Goal: Information Seeking & Learning: Find contact information

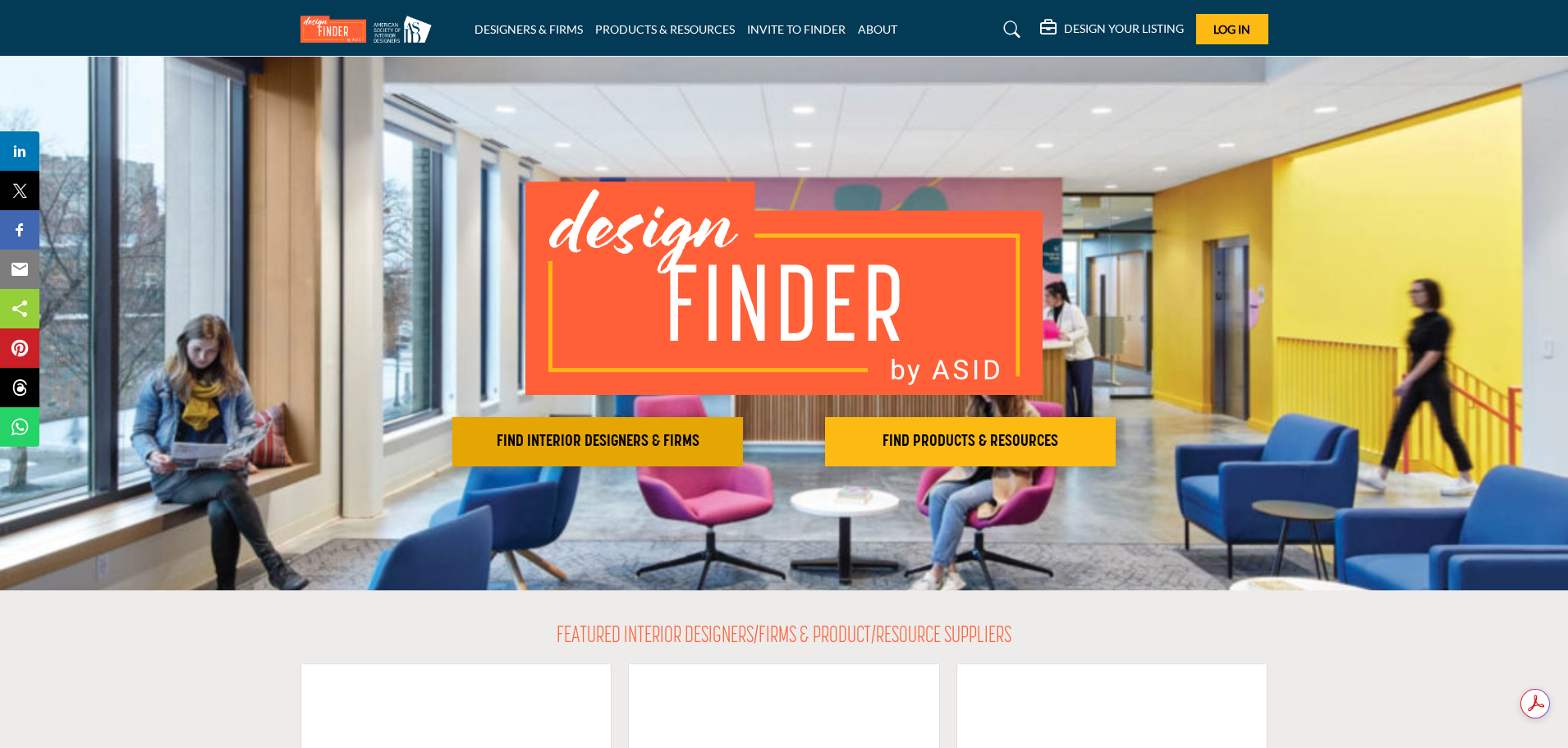
click at [612, 437] on h2 "FIND INTERIOR DESIGNERS & FIRMS" at bounding box center [598, 441] width 281 height 20
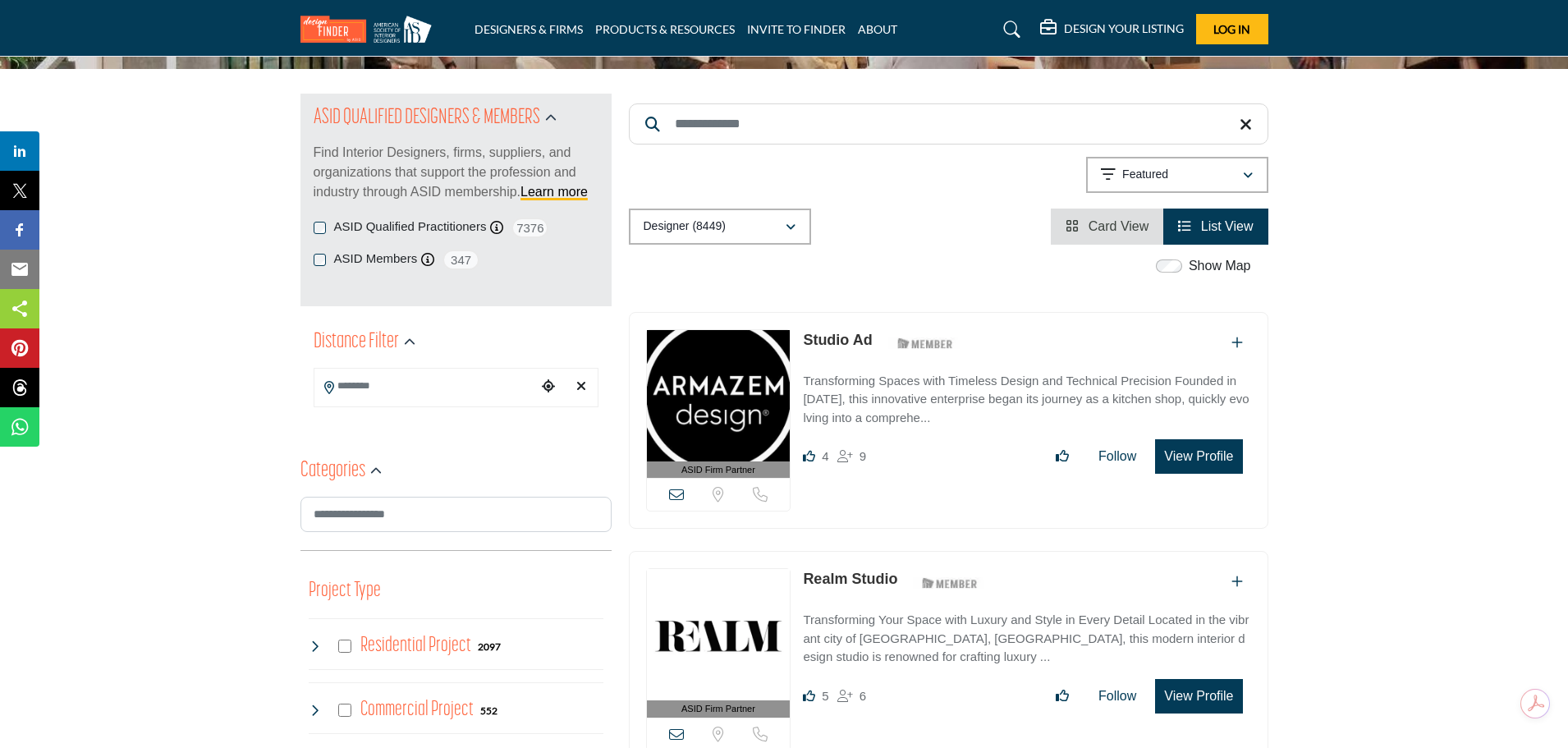
scroll to position [164, 0]
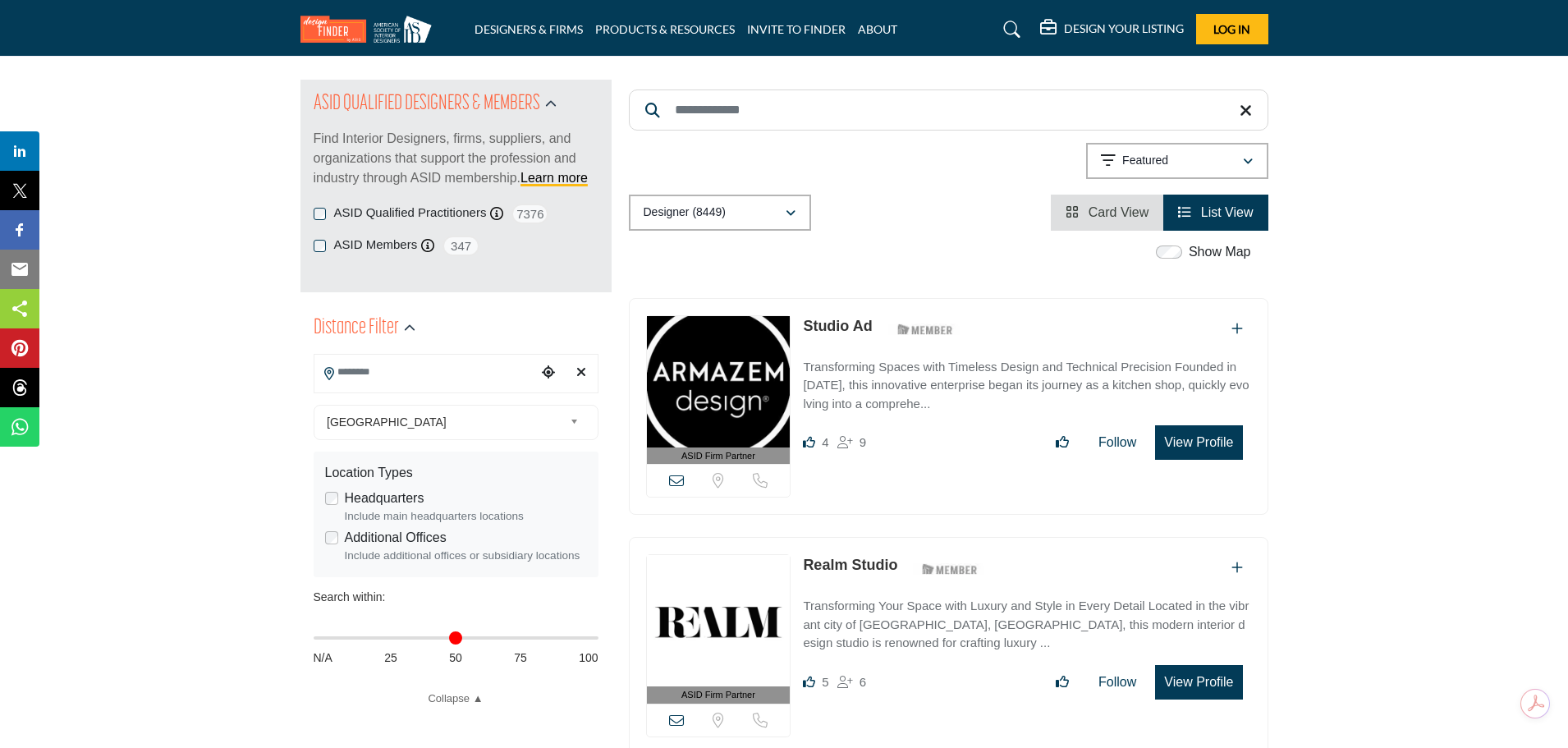
click at [342, 374] on input "Search Location" at bounding box center [425, 373] width 222 height 32
click at [355, 370] on input "Search Location" at bounding box center [425, 373] width 222 height 32
click at [354, 379] on input "Search Location" at bounding box center [425, 373] width 222 height 32
click at [842, 149] on div "Showing 21 results out of 8449 Featured" at bounding box center [949, 163] width 640 height 42
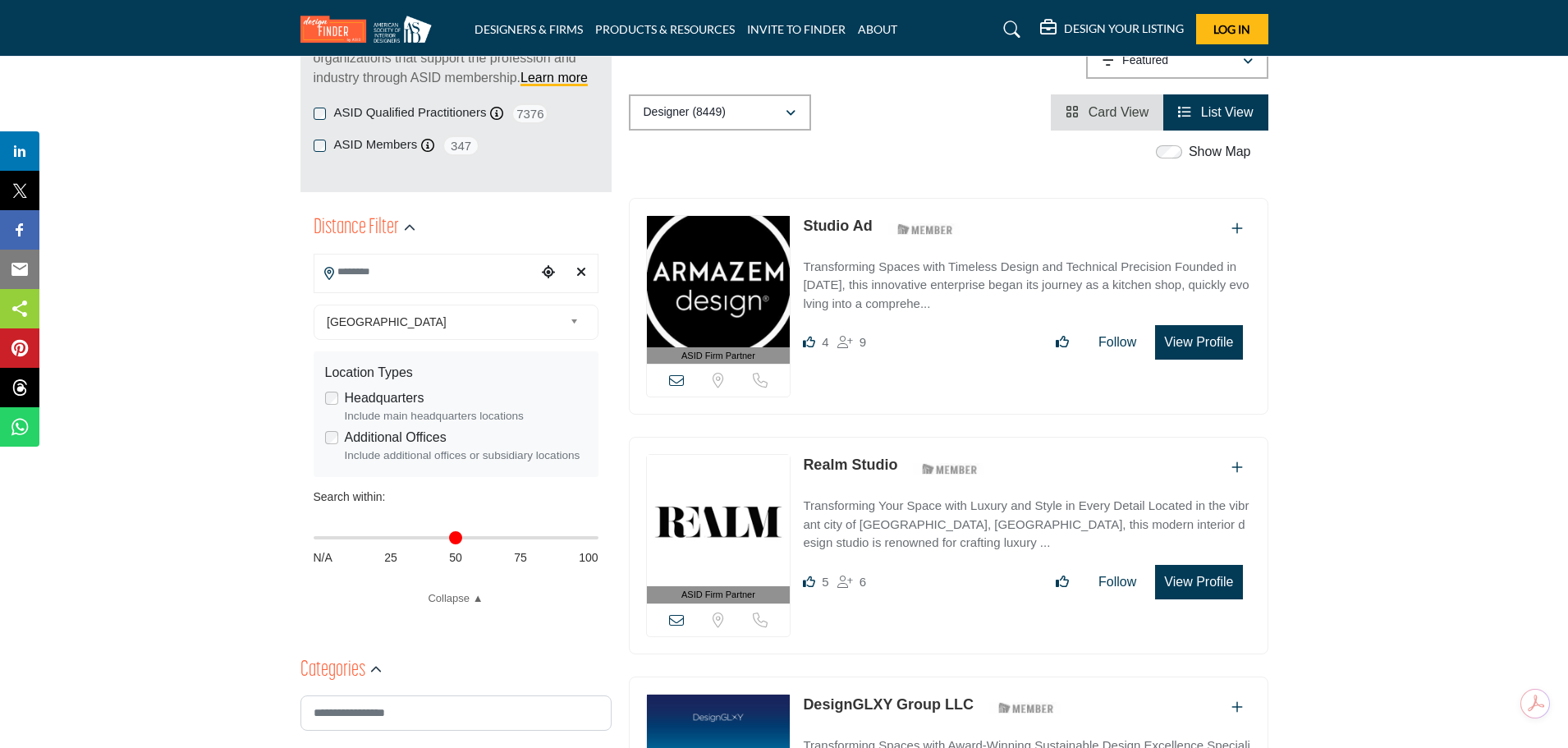
scroll to position [0, 0]
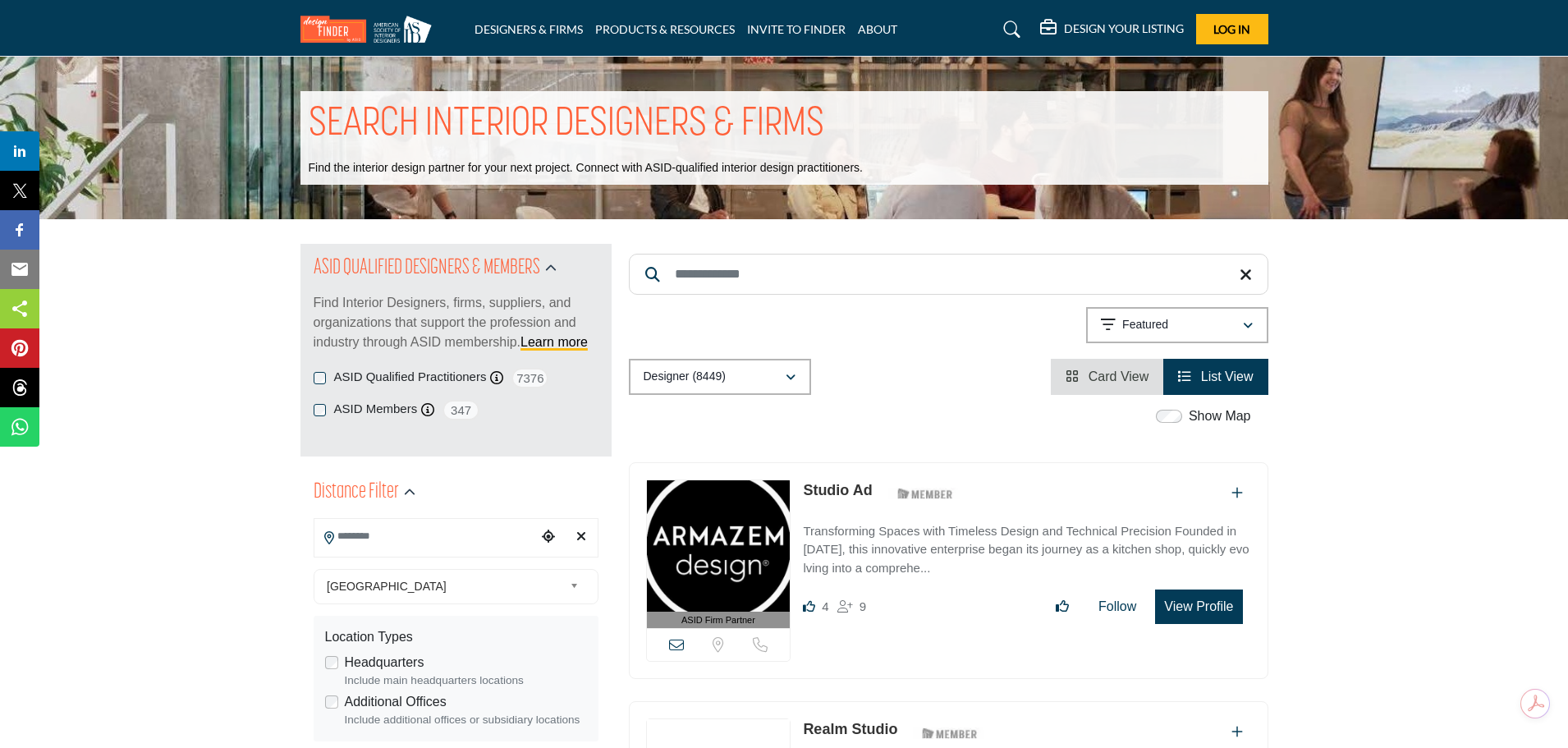
click at [741, 281] on input "Search Keyword" at bounding box center [949, 274] width 640 height 42
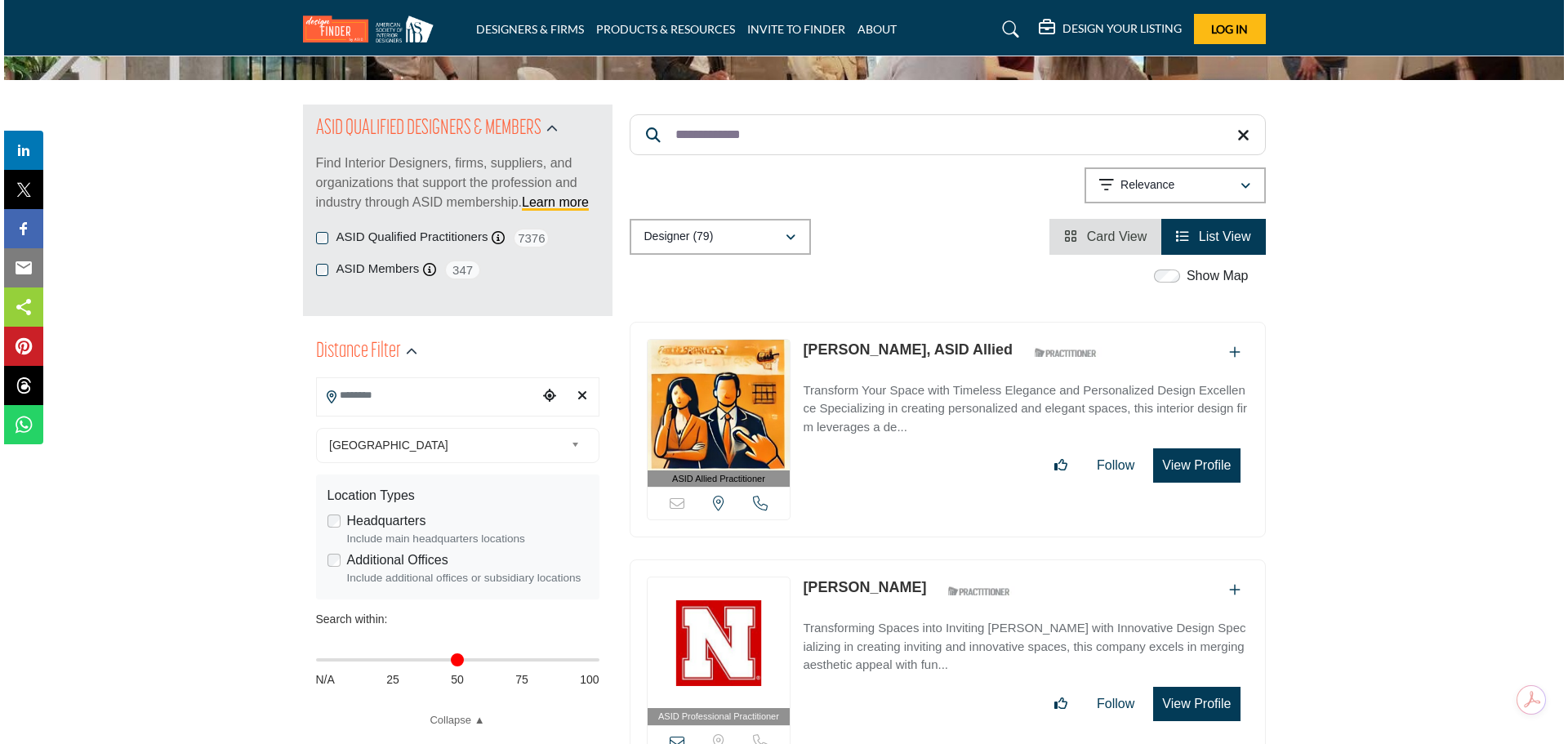
scroll to position [163, 0]
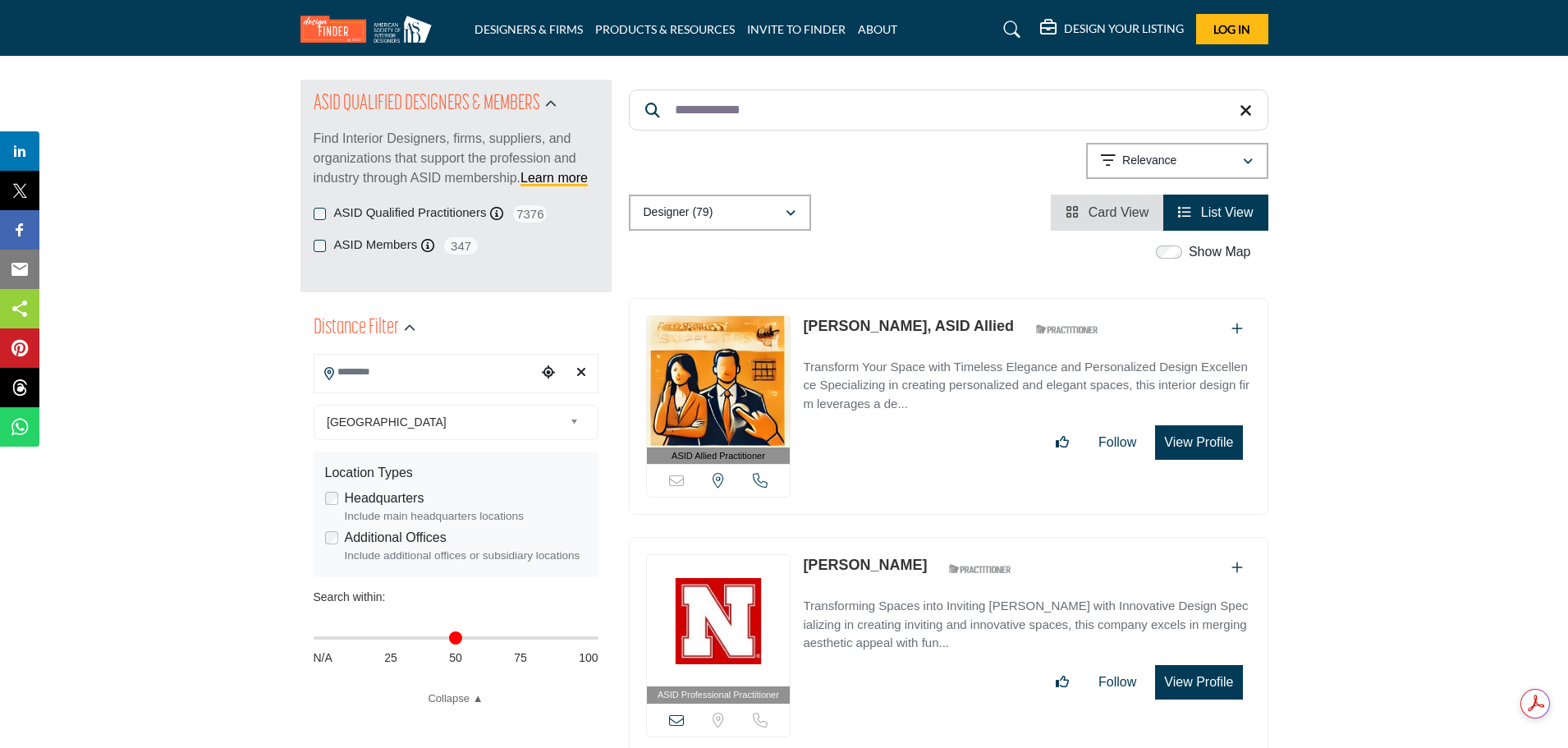
type input "**********"
click at [1195, 448] on button "View Profile" at bounding box center [1198, 442] width 87 height 35
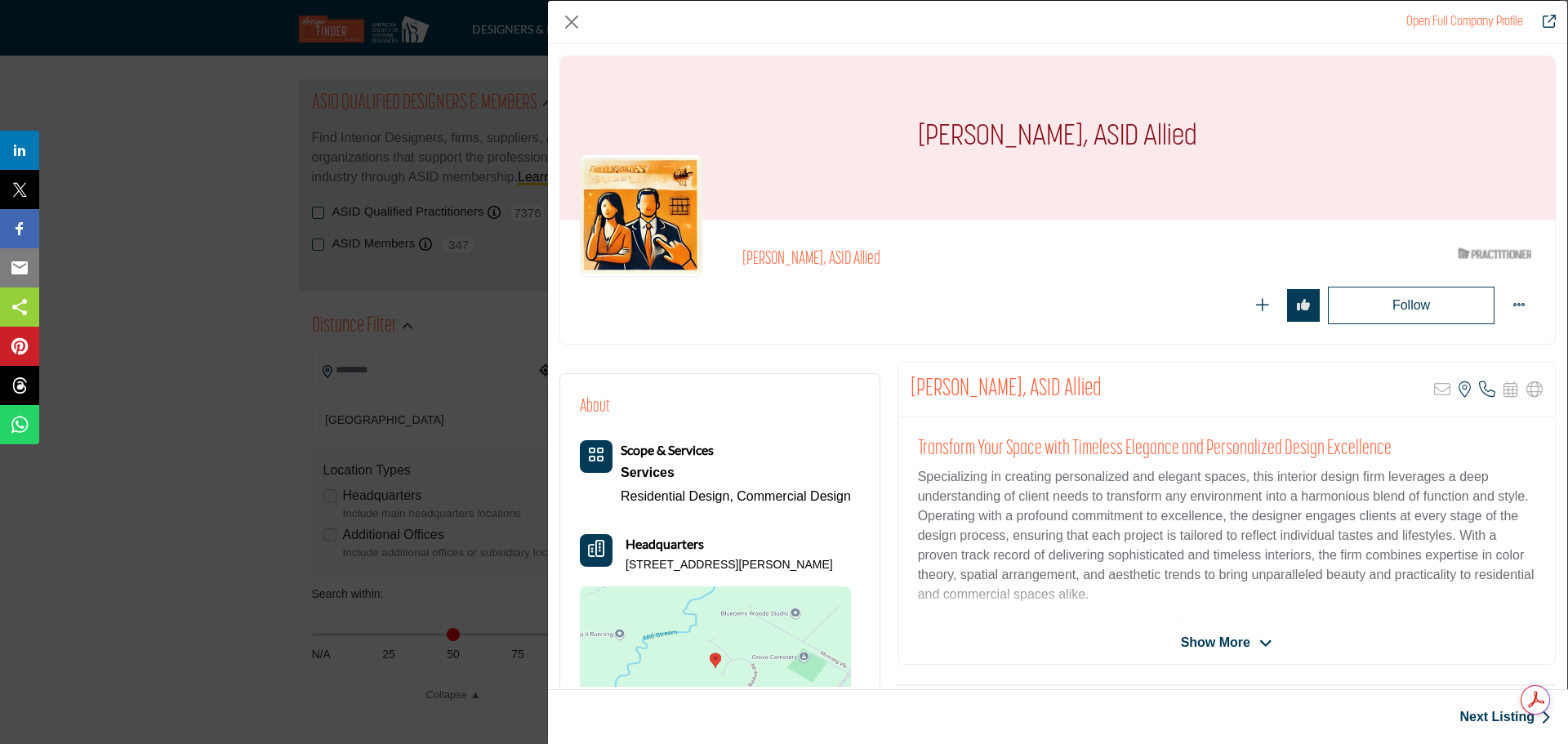
click at [1259, 644] on icon "Company Data Modal" at bounding box center [1266, 644] width 13 height 15
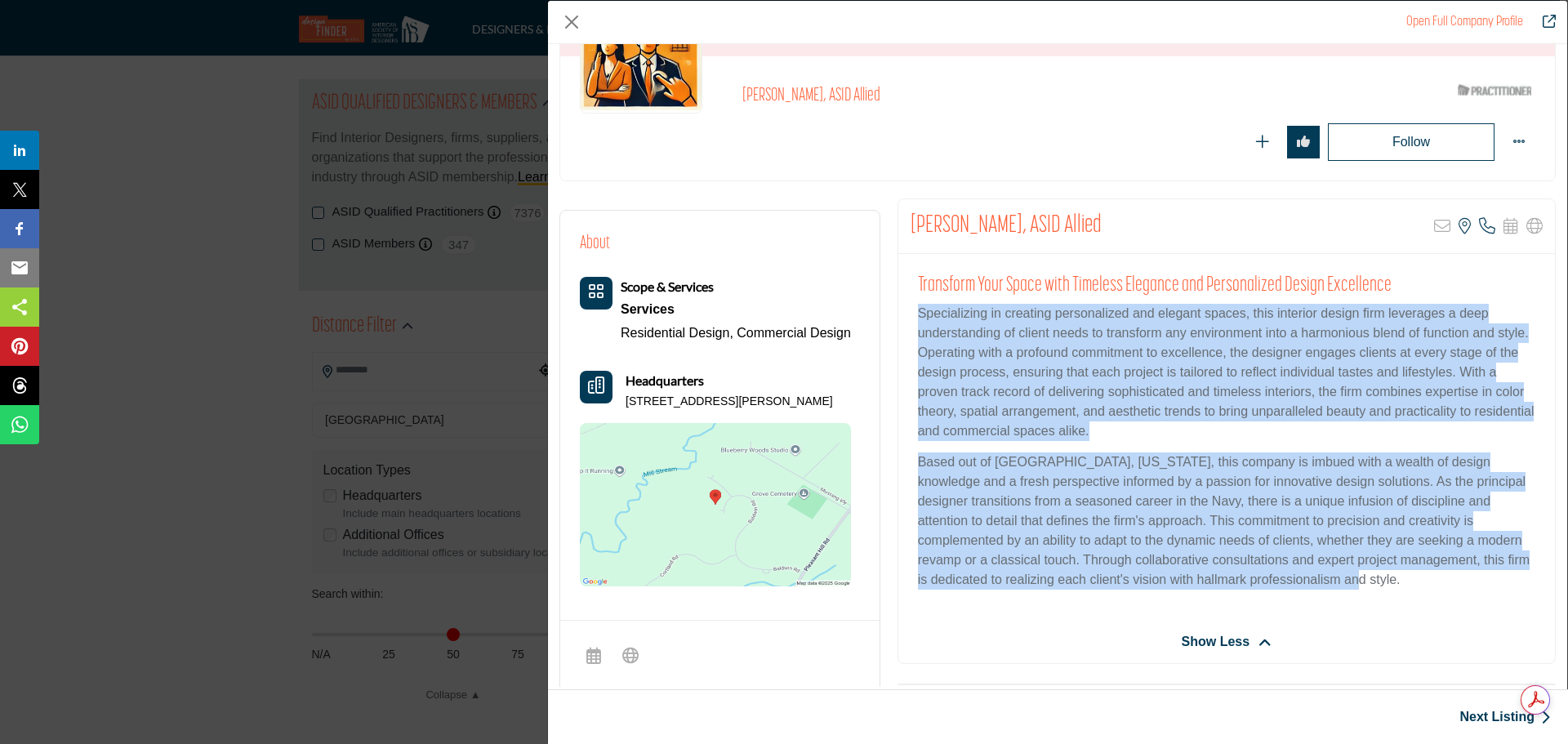
drag, startPoint x: 915, startPoint y: 310, endPoint x: 1417, endPoint y: 594, distance: 576.8
click at [1417, 594] on div "Transform Your Space with Timeless Elegance and Personalized Design Excellence …" at bounding box center [1226, 437] width 657 height 367
copy div "Specializing in creating personalized and elegant spaces, this interior design …"
click at [986, 376] on p "Specializing in creating personalized and elegant spaces, this interior design …" at bounding box center [1226, 372] width 617 height 137
drag, startPoint x: 915, startPoint y: 311, endPoint x: 1437, endPoint y: 592, distance: 592.8
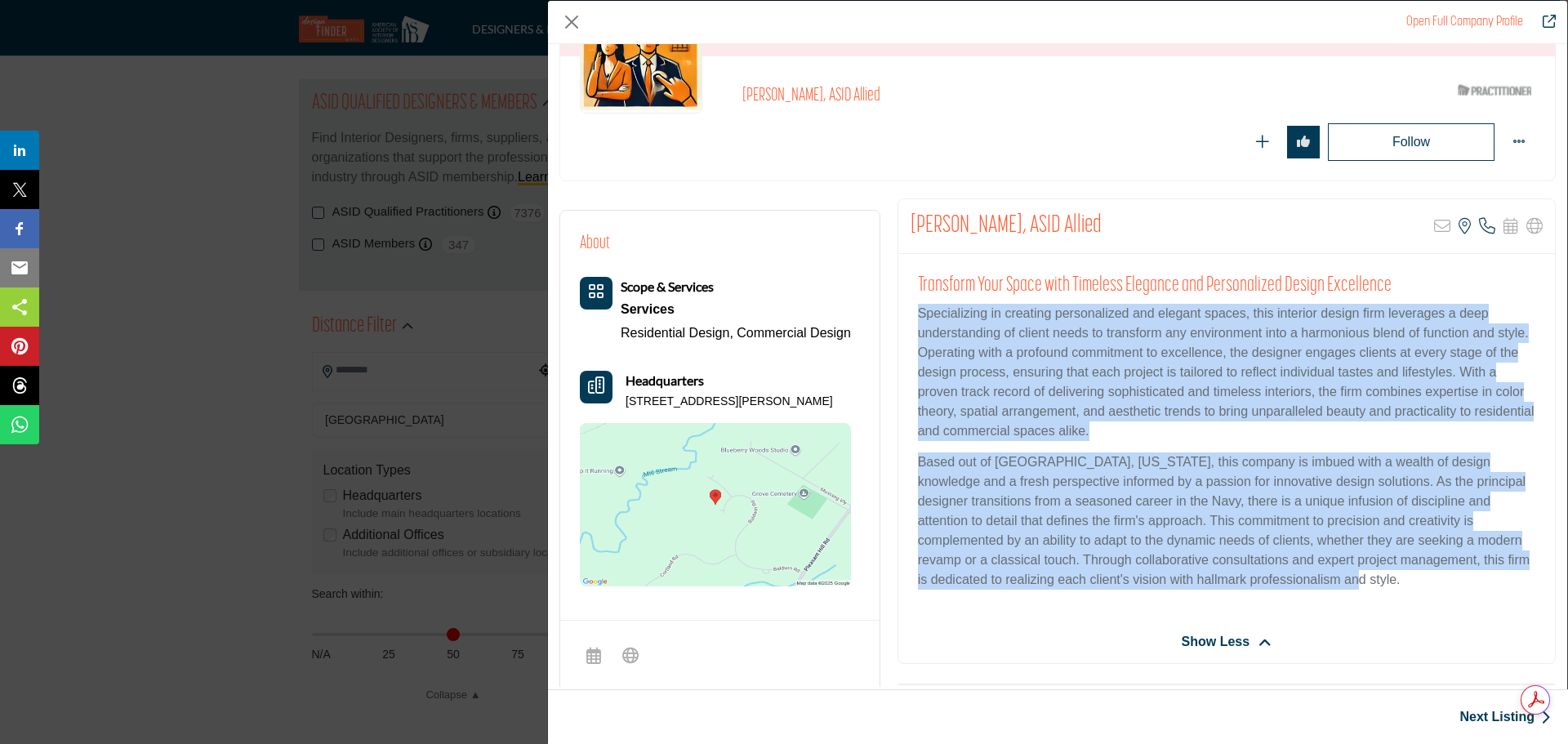
click at [1437, 592] on div "Transform Your Space with Timeless Elegance and Personalized Design Excellence …" at bounding box center [1226, 437] width 657 height 367
copy div "Specializing in creating personalized and elegant spaces, this interior design …"
